Goal: Information Seeking & Learning: Learn about a topic

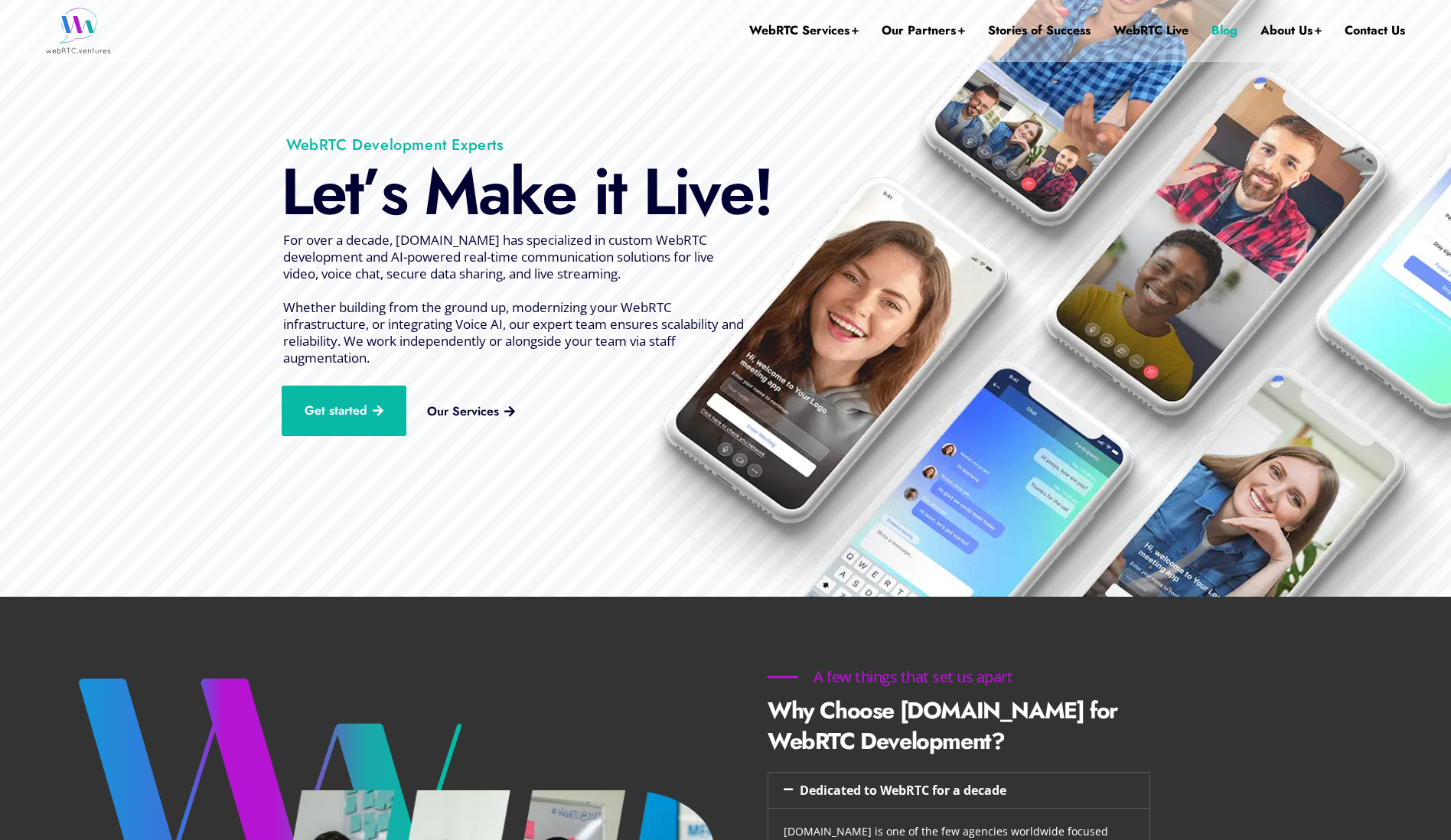
click at [1215, 27] on link "Blog" at bounding box center [1224, 30] width 26 height 61
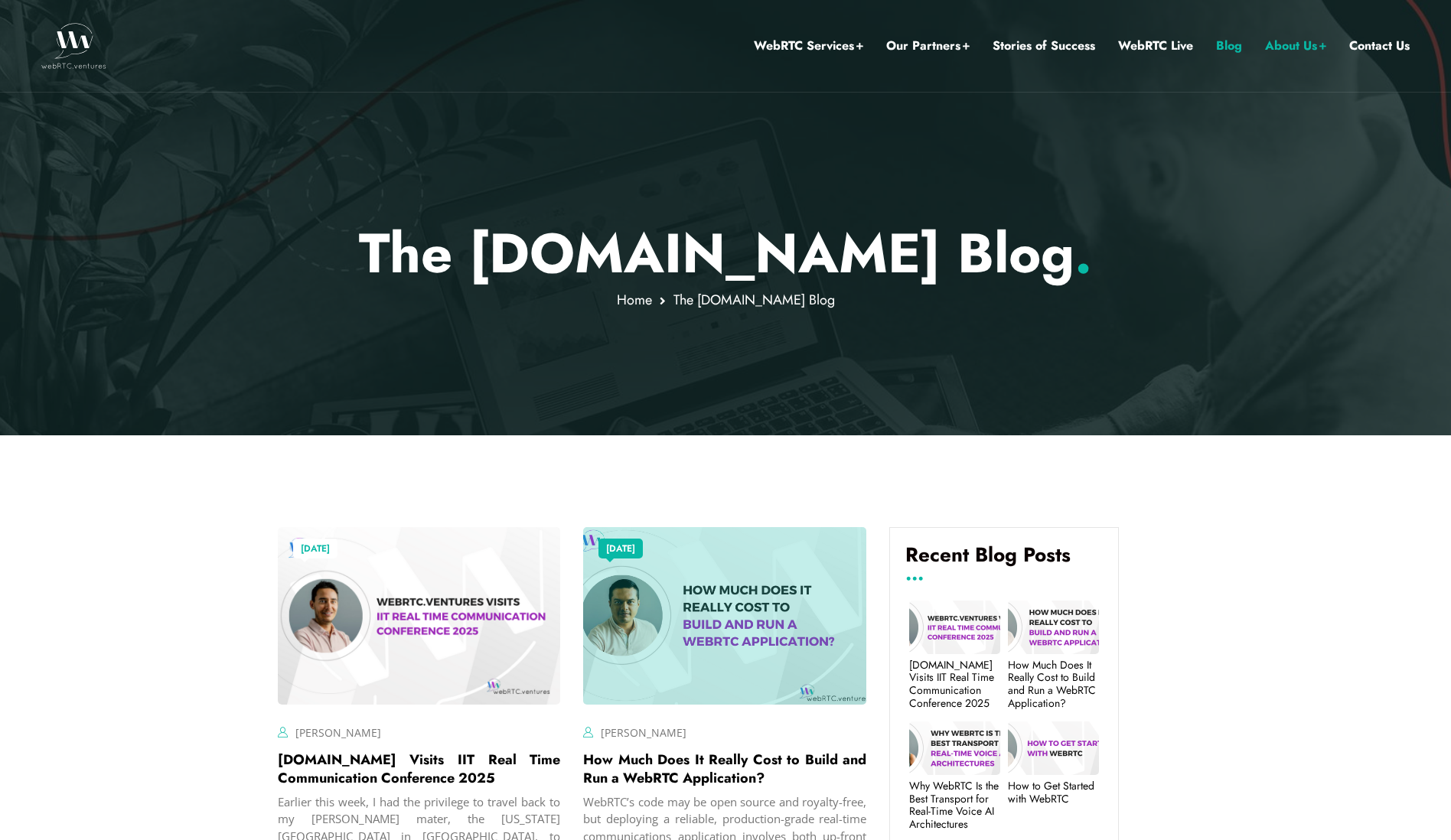
scroll to position [398, 0]
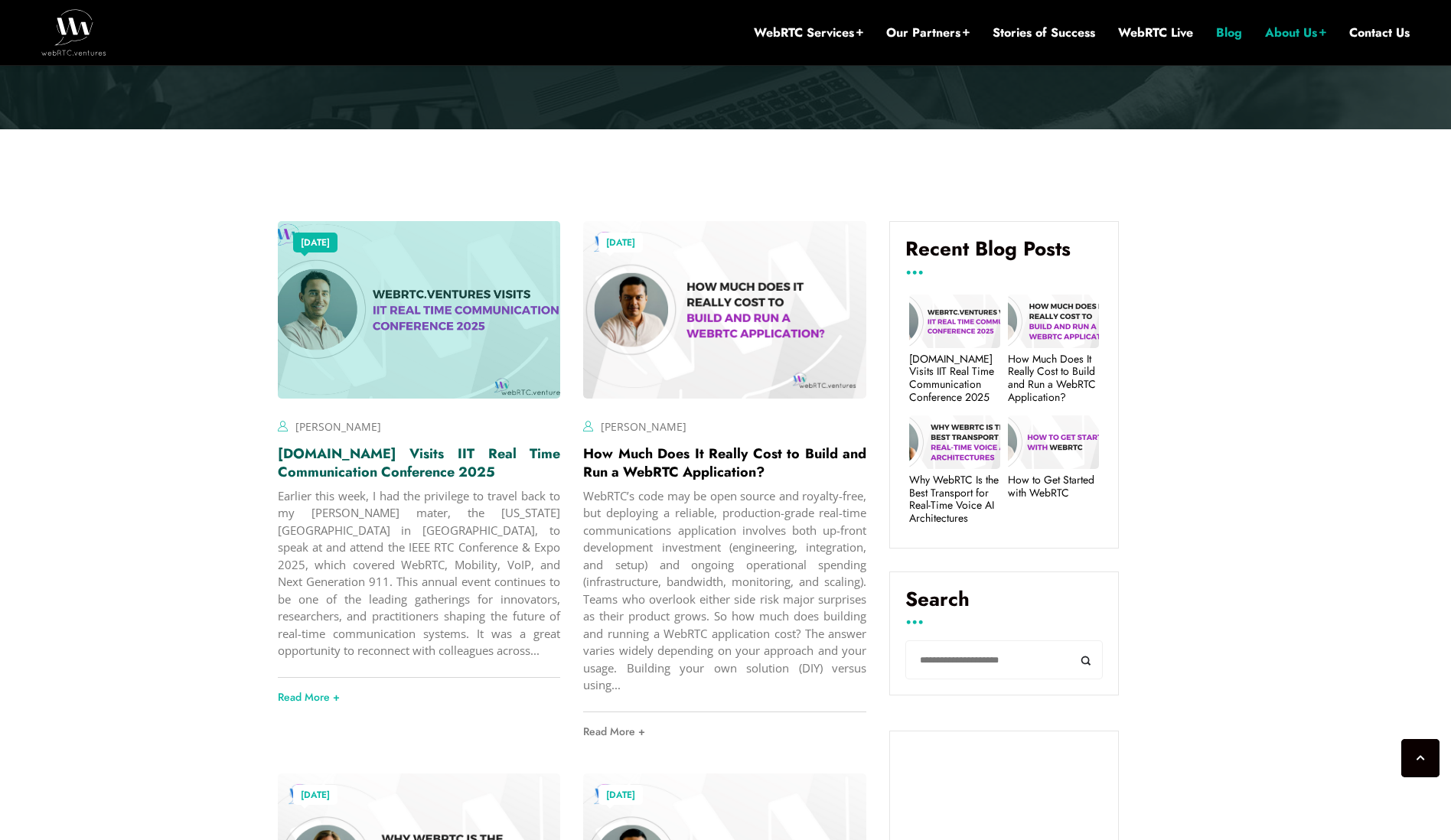
click at [416, 452] on link "[DOMAIN_NAME] Visits IIT Real Time Communication Conference 2025" at bounding box center [419, 463] width 283 height 38
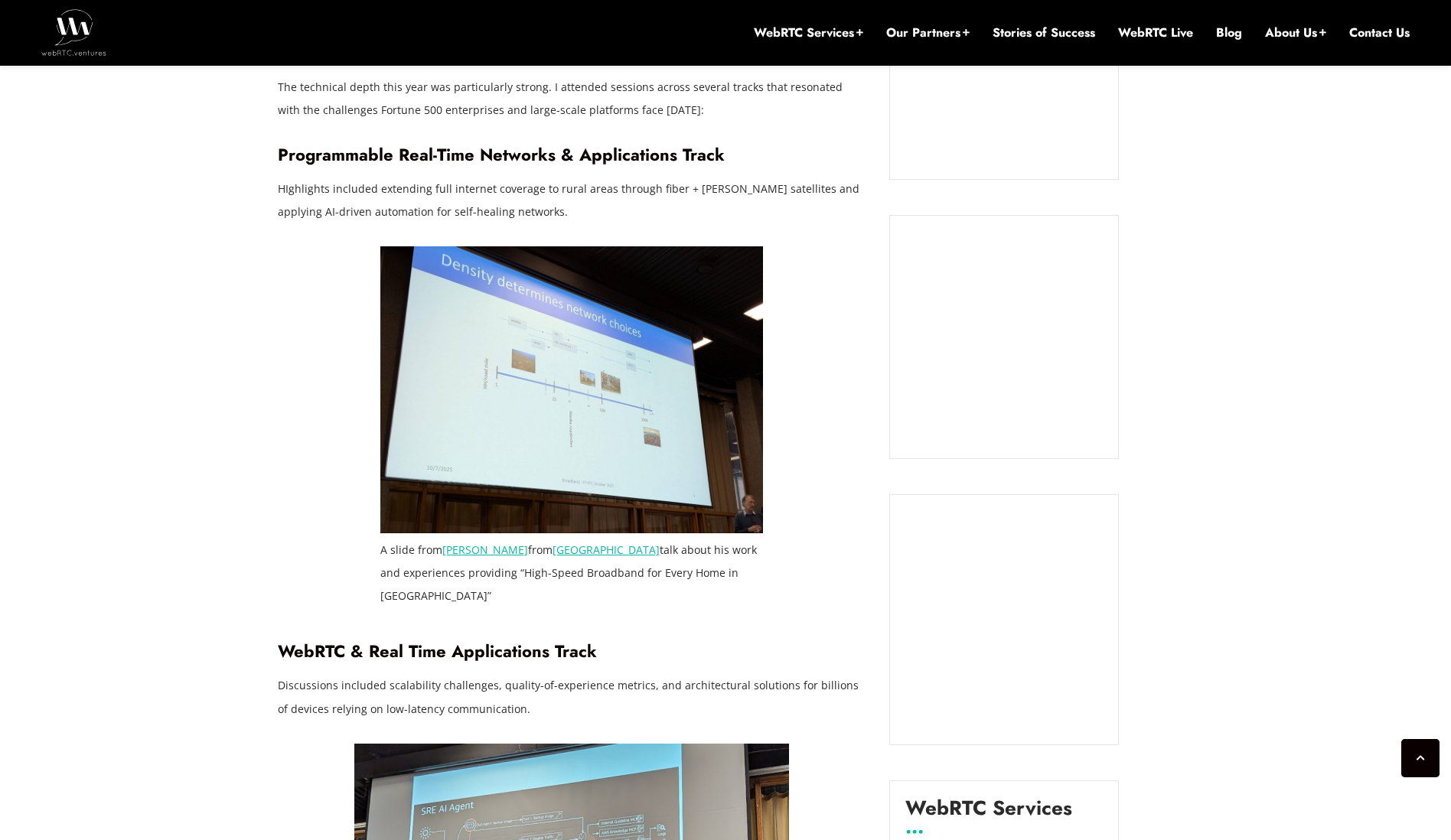
scroll to position [1698, 0]
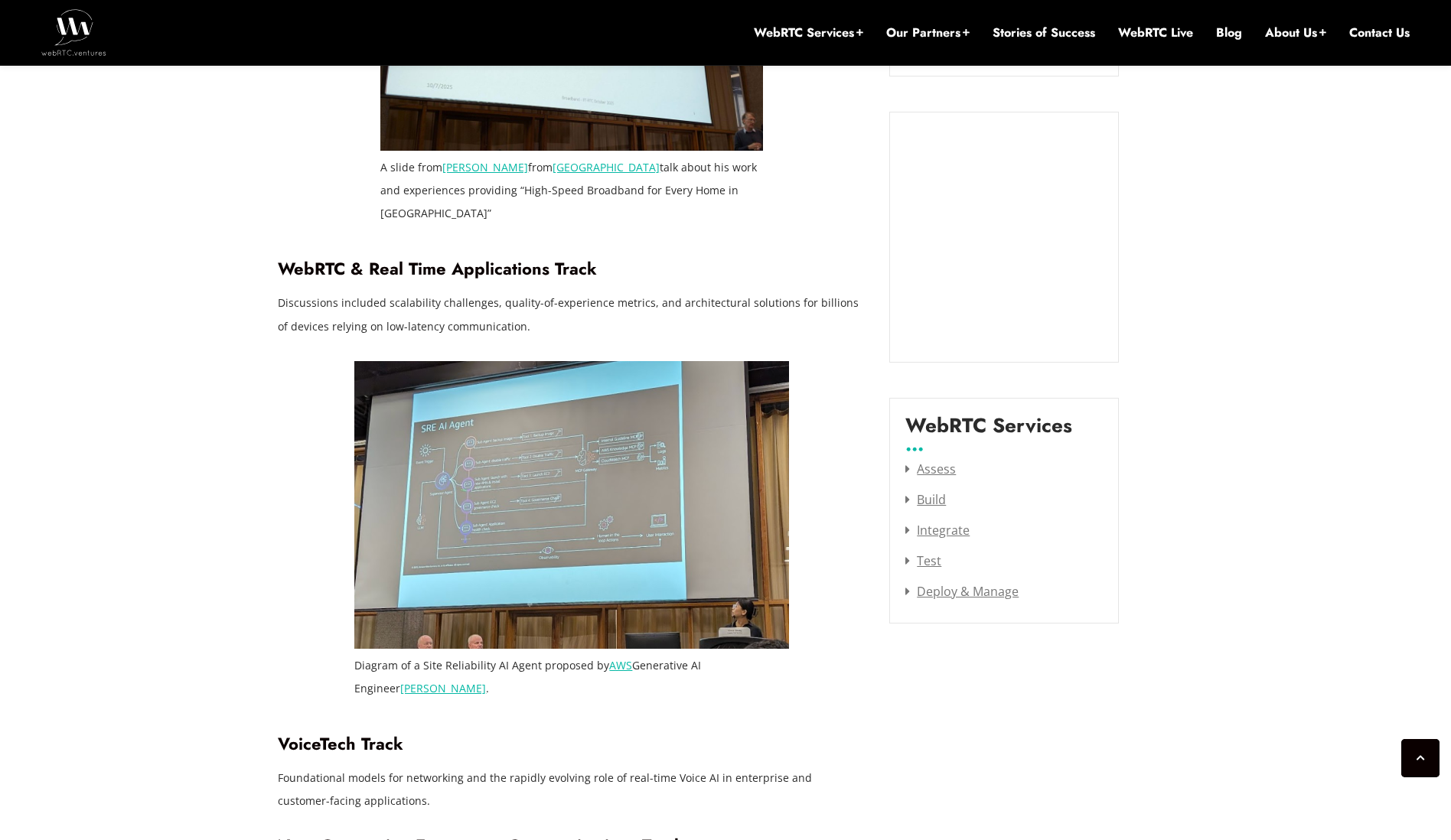
click at [477, 481] on img at bounding box center [572, 505] width 435 height 288
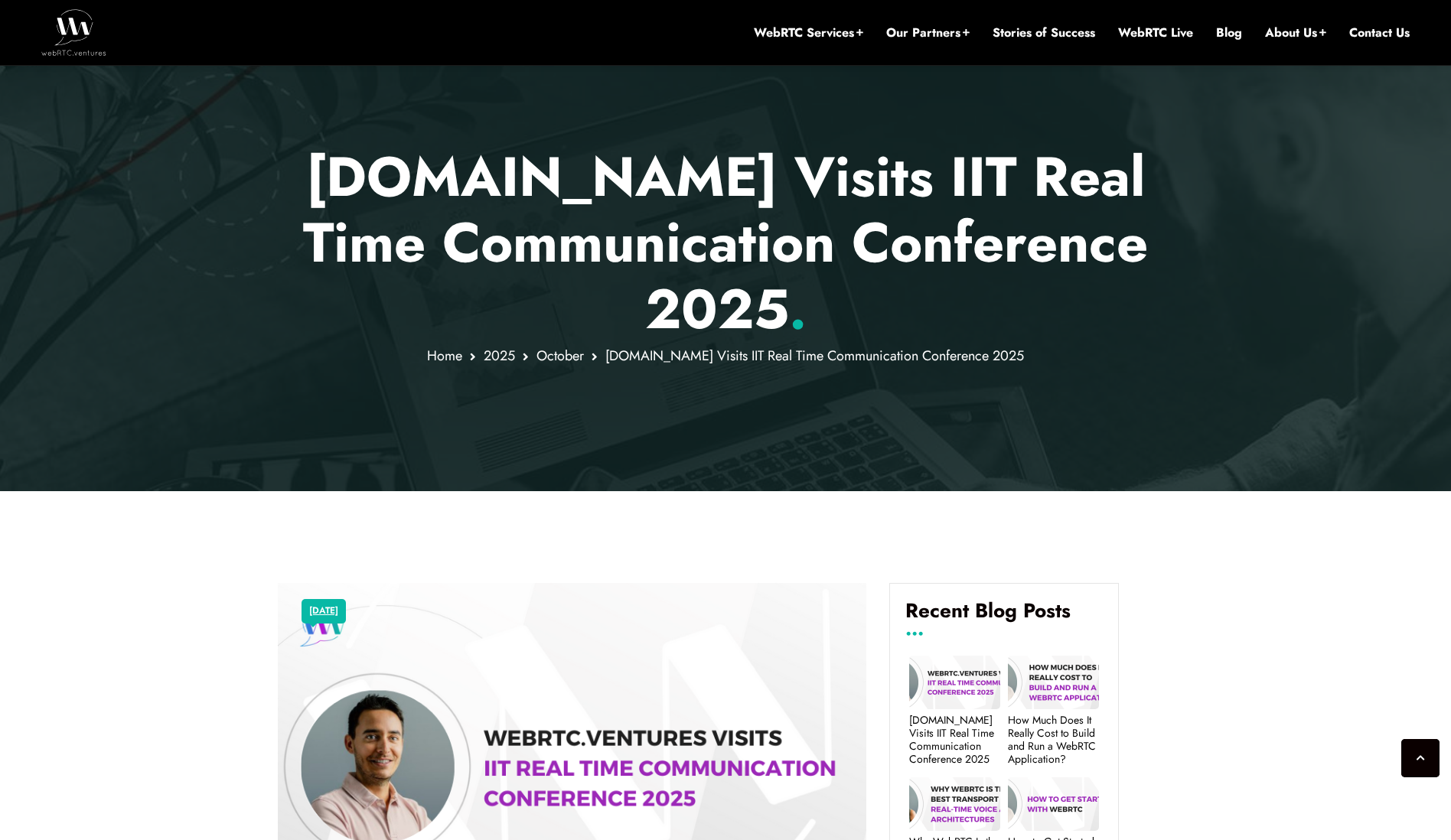
scroll to position [0, 0]
